Goal: Navigation & Orientation: Find specific page/section

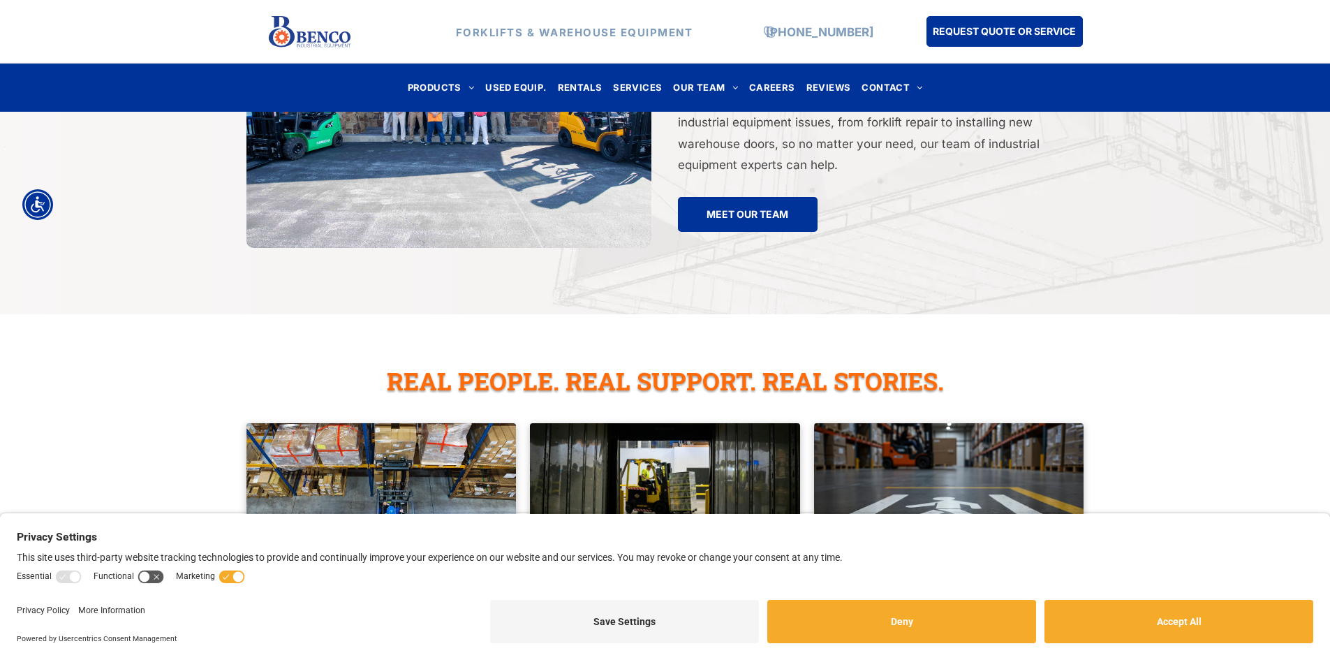
scroll to position [3171, 0]
